Goal: Check status

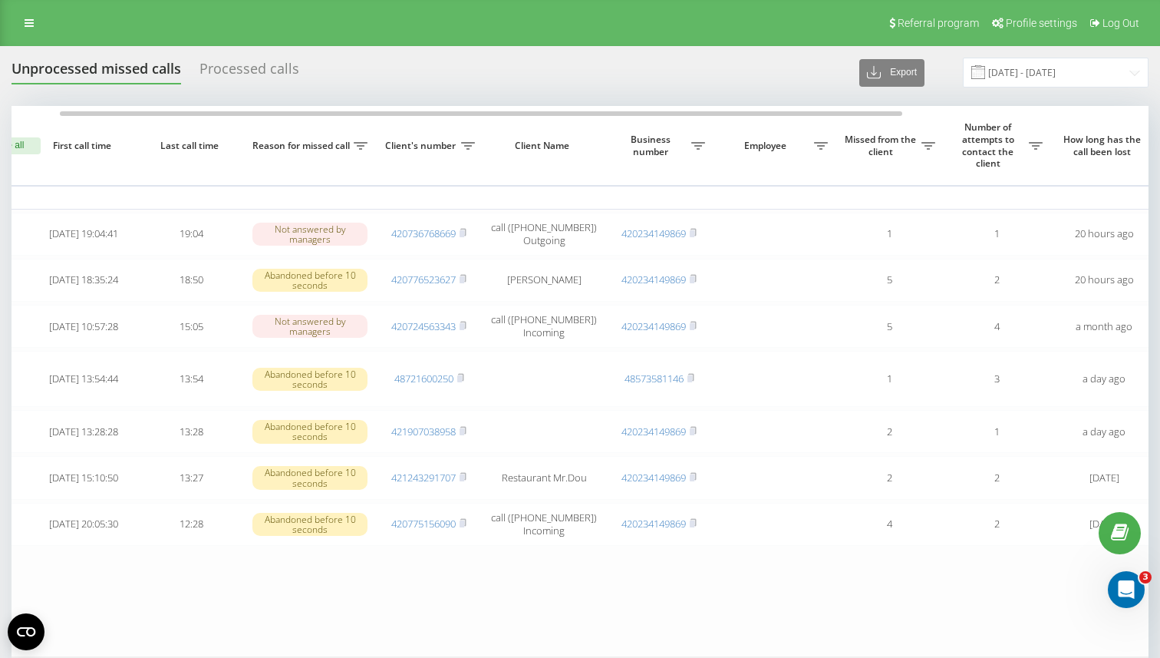
scroll to position [0, 61]
click at [1069, 71] on input "[DATE] - [DATE]" at bounding box center [1056, 73] width 186 height 30
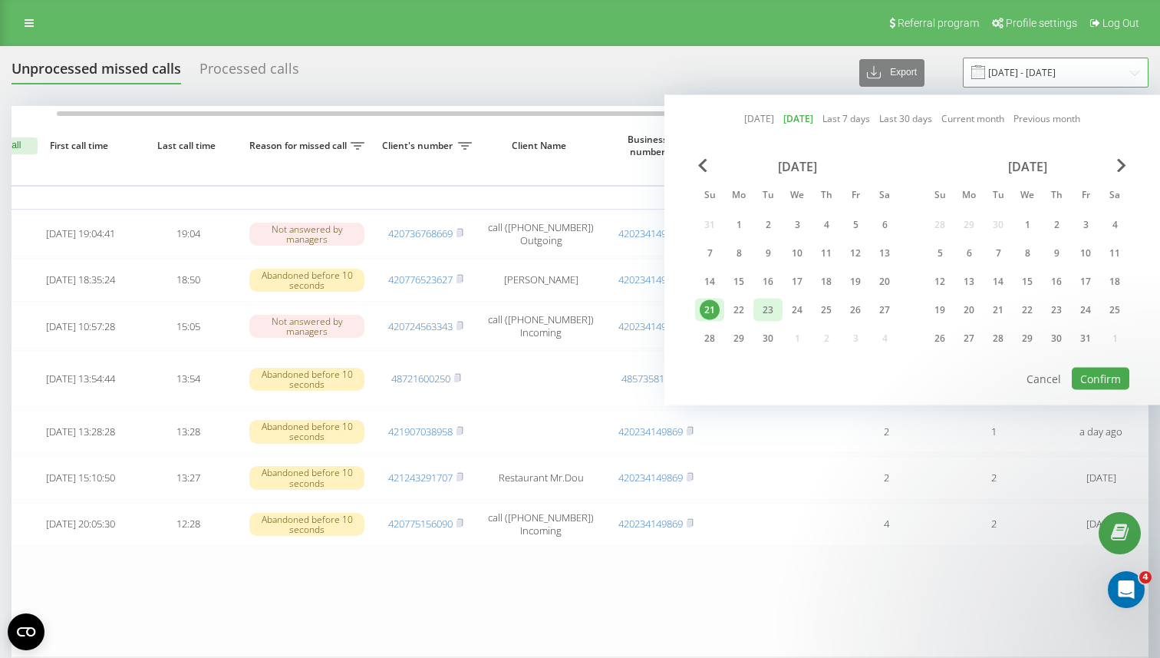
scroll to position [0, 0]
click at [734, 305] on div "22" at bounding box center [739, 310] width 20 height 20
click at [1101, 380] on button "Confirm" at bounding box center [1101, 379] width 58 height 22
type input "[DATE] - [DATE]"
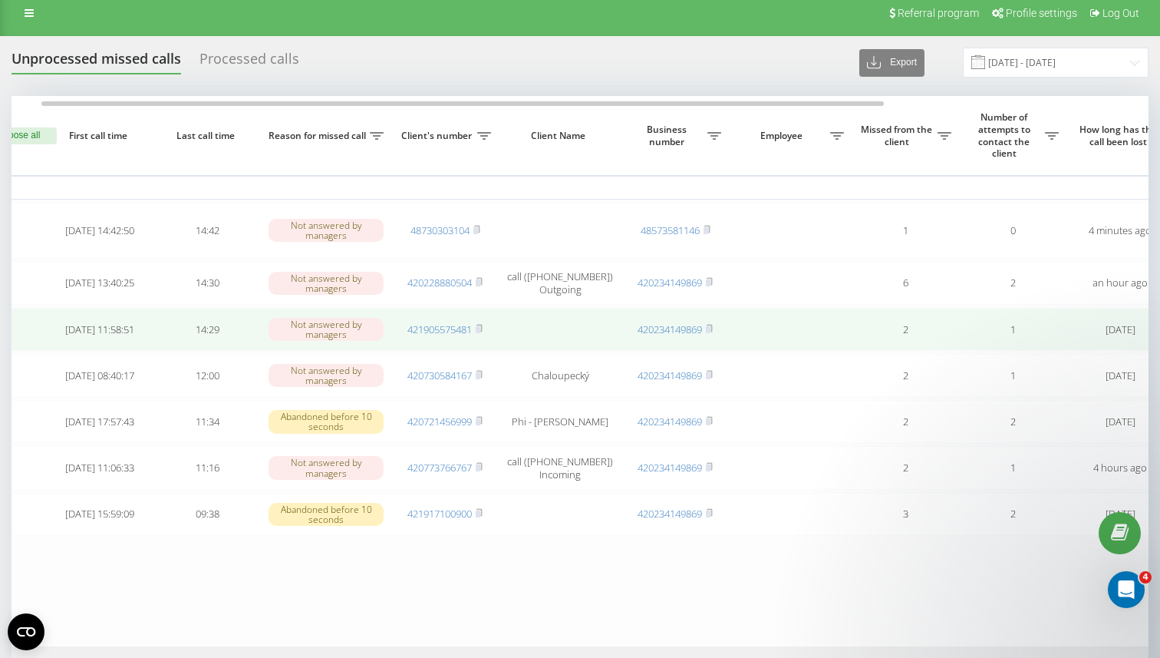
scroll to position [0, 45]
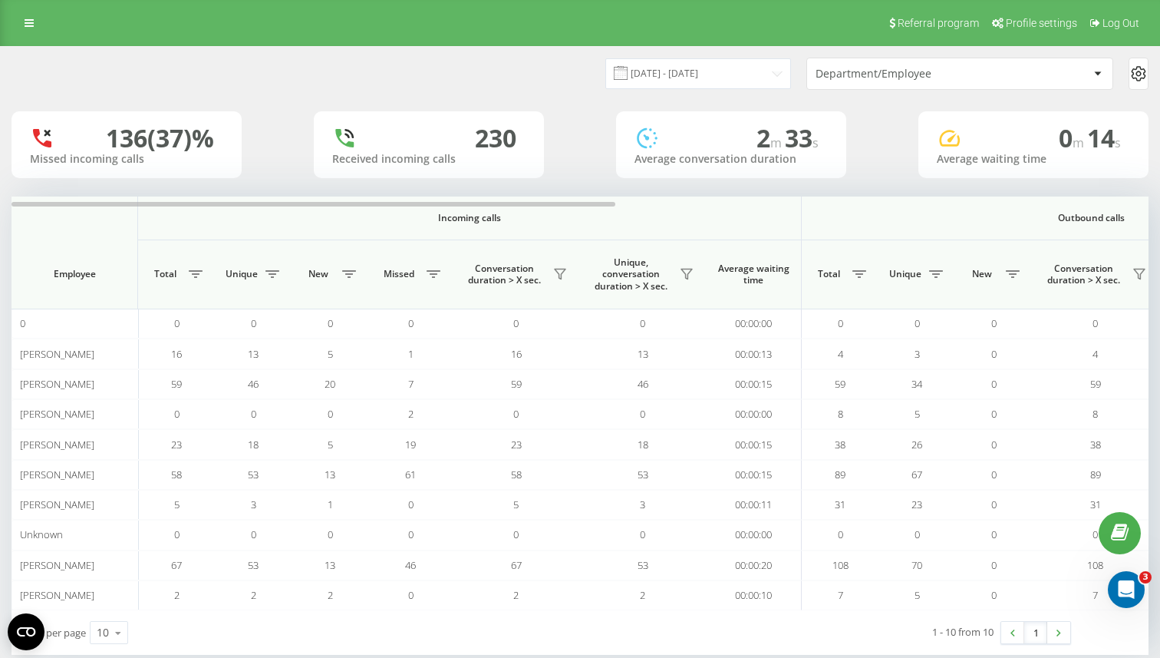
click at [887, 81] on div "Department/Employee" at bounding box center [959, 73] width 305 height 31
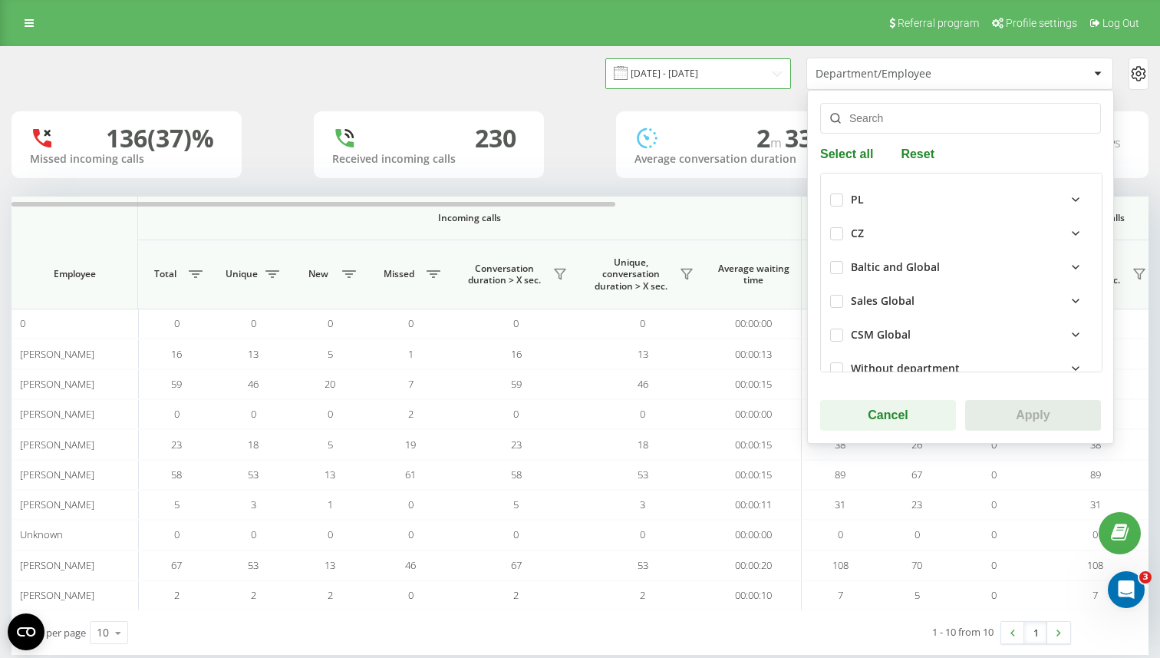
click at [770, 78] on input "[DATE] - [DATE]" at bounding box center [698, 73] width 186 height 30
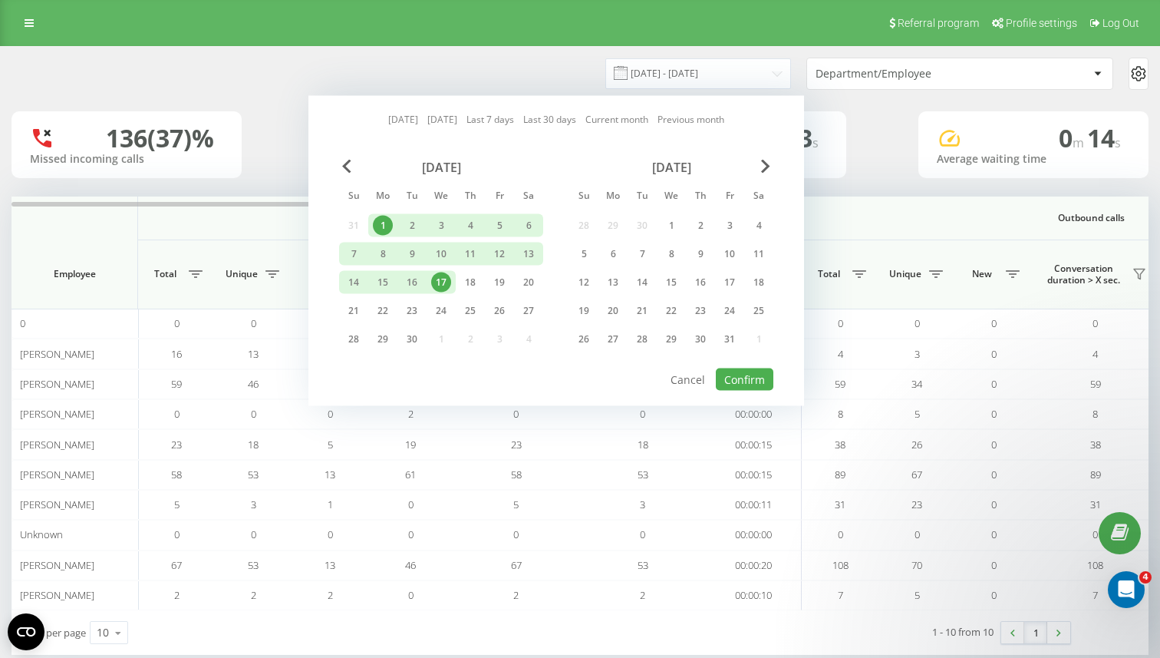
click at [384, 215] on div "1" at bounding box center [382, 225] width 29 height 23
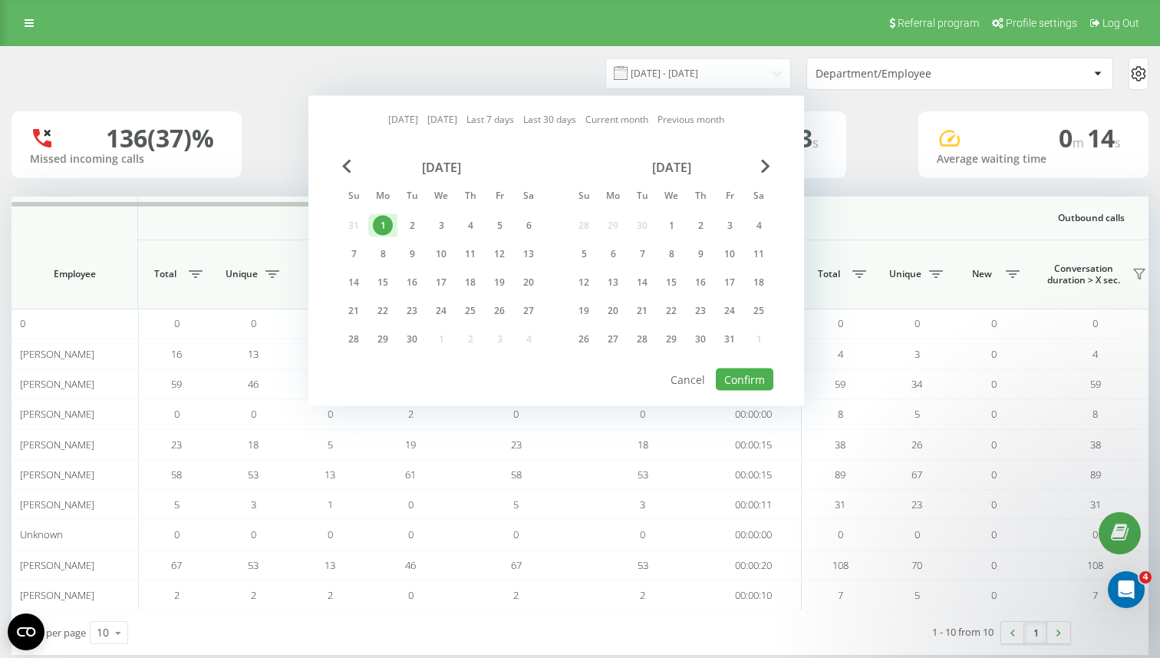
click at [384, 222] on div "1" at bounding box center [383, 226] width 20 height 20
click at [412, 339] on div "30" at bounding box center [412, 339] width 20 height 20
click at [382, 218] on div "1" at bounding box center [383, 226] width 20 height 20
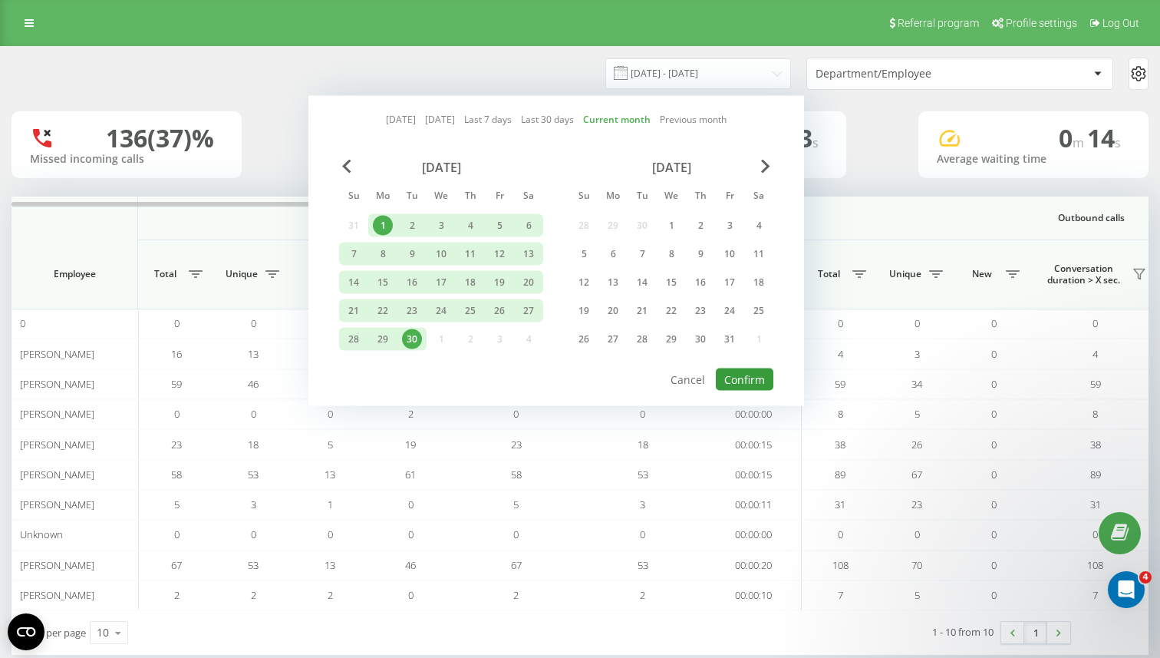
click at [749, 371] on button "Confirm" at bounding box center [745, 379] width 58 height 22
type input "[DATE] - [DATE]"
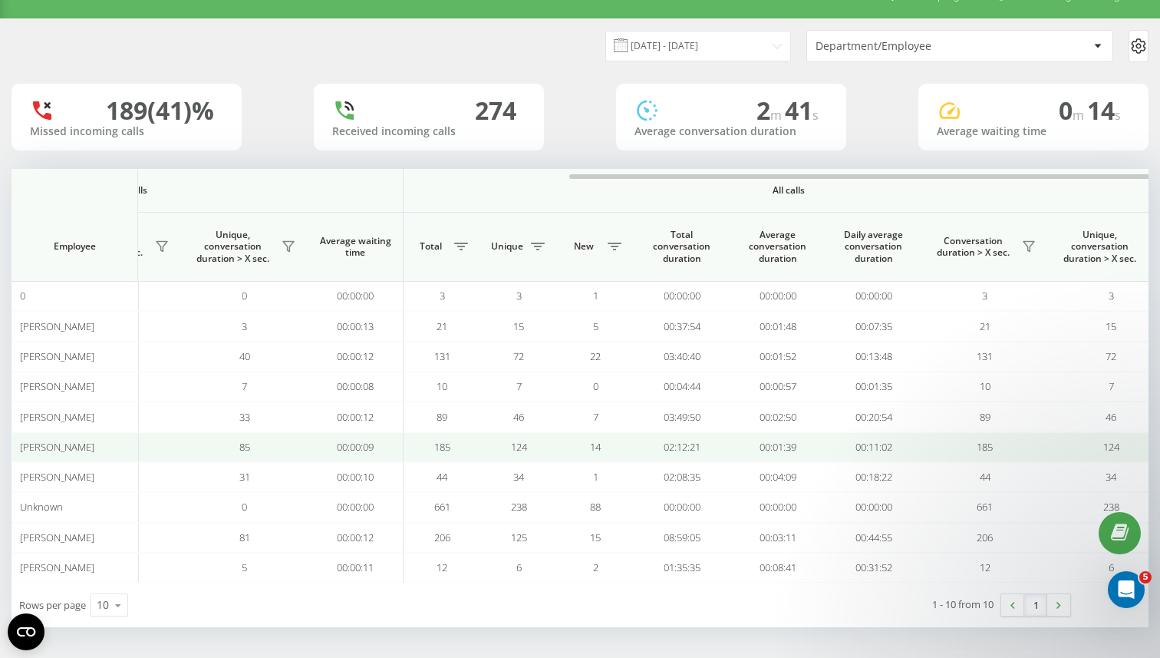
scroll to position [0, 1004]
